Goal: Check status: Check status

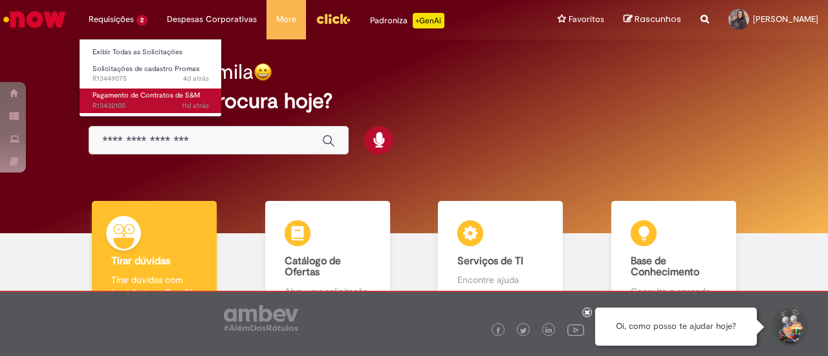
click at [113, 103] on span "11d atrás 11 dias atrás R13432105" at bounding box center [151, 106] width 116 height 10
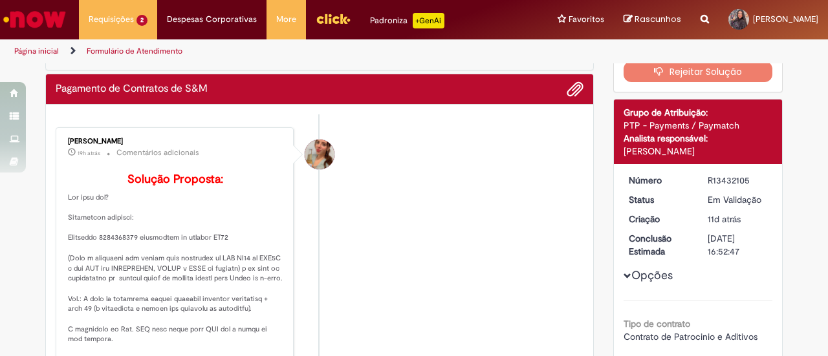
scroll to position [88, 0]
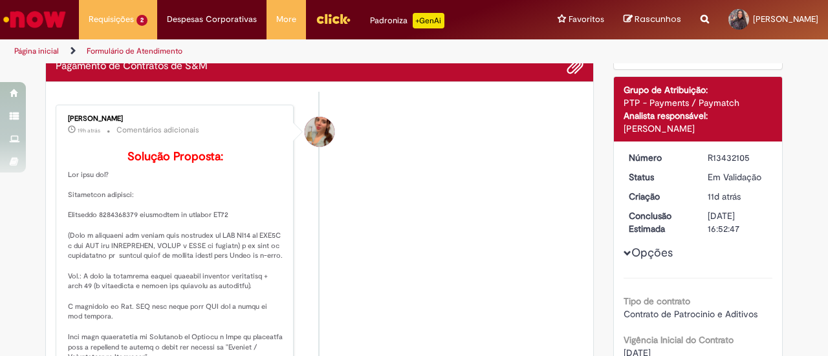
click at [122, 234] on p "Solução Proposta:" at bounding box center [175, 328] width 215 height 355
copy p "1500011240"
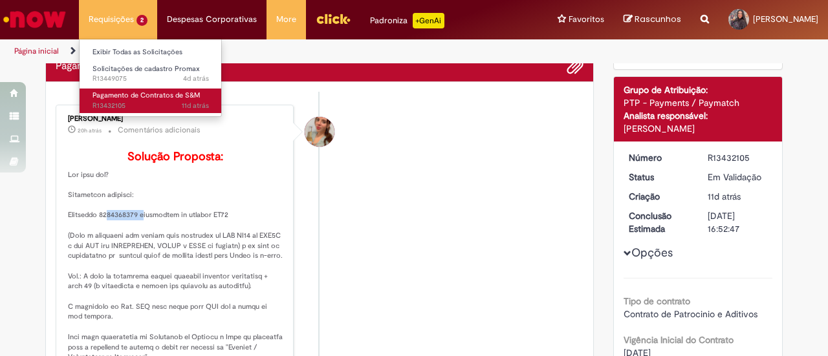
click at [125, 98] on span "Pagamento de Contratos de S&M" at bounding box center [146, 96] width 107 height 10
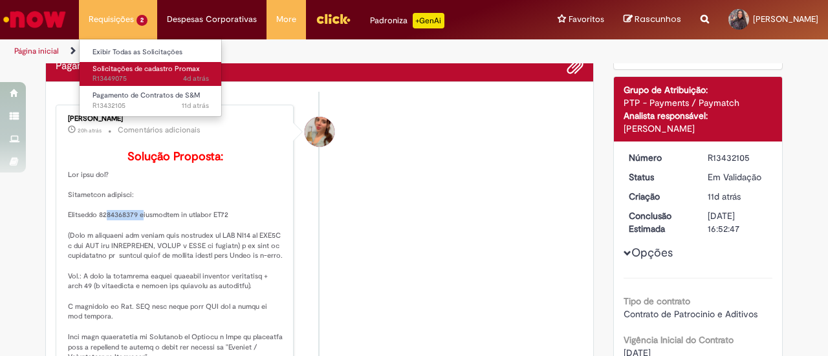
click at [128, 81] on span "4d atrás 4 dias atrás R13449075" at bounding box center [151, 79] width 116 height 10
